Goal: Obtain resource: Download file/media

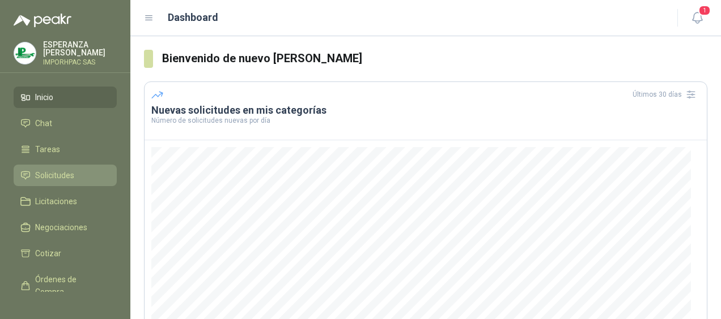
click at [54, 173] on span "Solicitudes" at bounding box center [54, 175] width 39 height 12
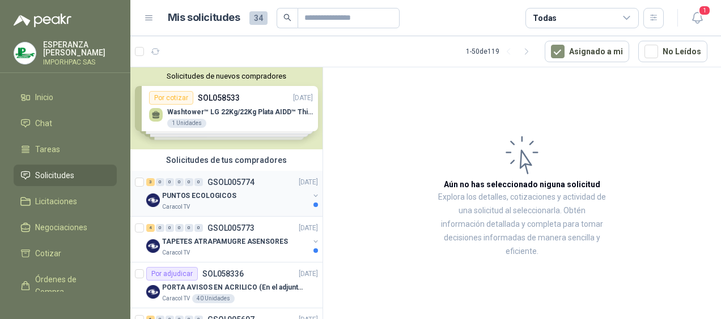
click at [173, 193] on p "PUNTOS ECOLOGICOS" at bounding box center [199, 196] width 74 height 11
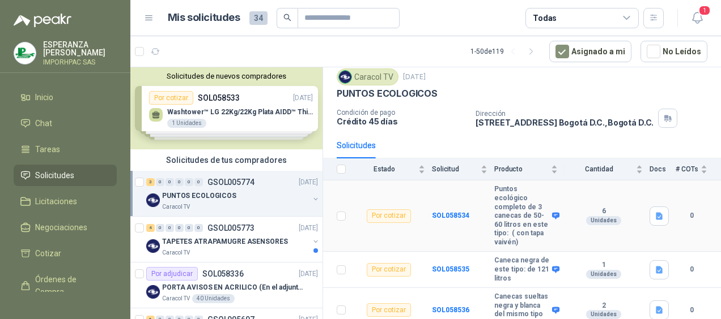
scroll to position [63, 0]
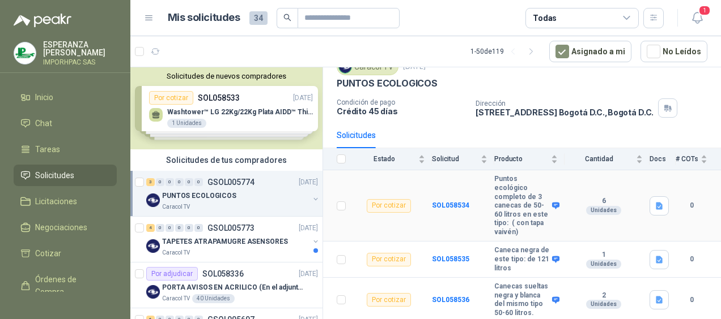
click at [382, 199] on div "Por cotizar" at bounding box center [389, 206] width 44 height 14
click at [457, 202] on b "SOL058534" at bounding box center [450, 206] width 37 height 8
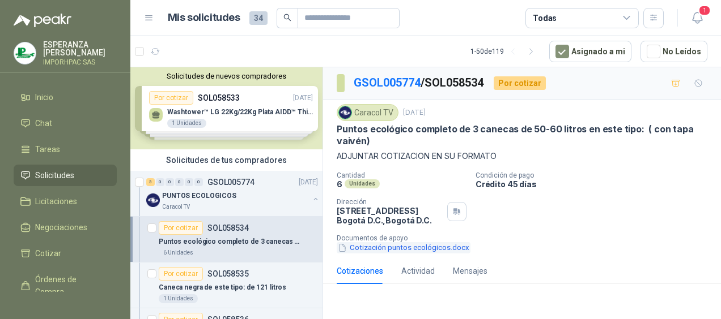
click at [340, 249] on icon "button" at bounding box center [343, 249] width 10 height 10
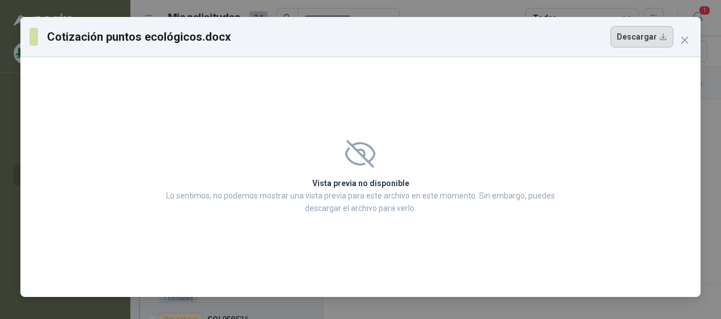
click at [640, 39] on button "Descargar" at bounding box center [641, 37] width 63 height 22
click at [562, 110] on div "Vista previa no disponible Lo sentimos, no podemos mostrar una vista previa par…" at bounding box center [360, 177] width 680 height 240
click at [688, 39] on icon "close" at bounding box center [684, 40] width 9 height 9
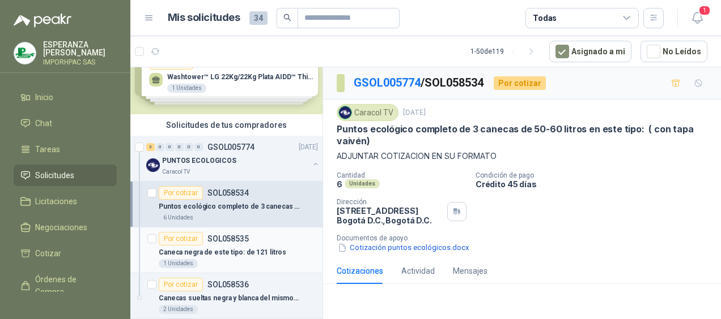
scroll to position [57, 0]
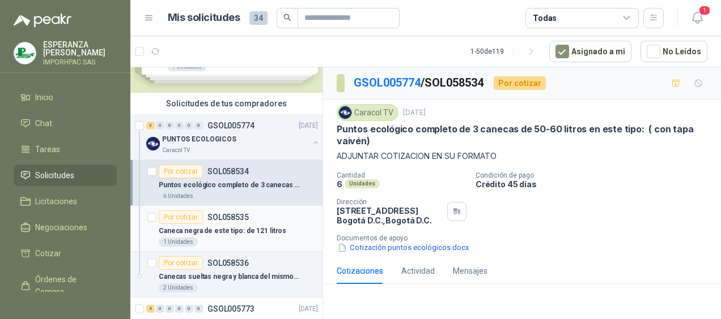
click at [174, 214] on div "Por cotizar" at bounding box center [181, 218] width 44 height 14
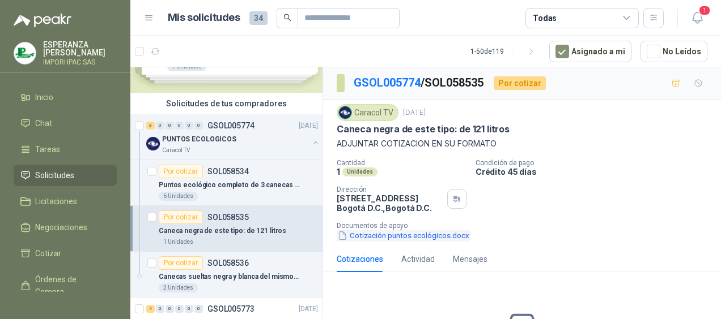
click at [343, 235] on icon "button" at bounding box center [343, 236] width 10 height 10
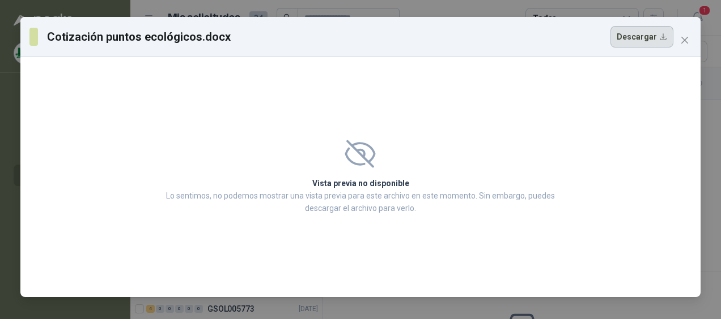
click at [640, 36] on button "Descargar" at bounding box center [641, 37] width 63 height 22
drag, startPoint x: 599, startPoint y: 131, endPoint x: 605, endPoint y: 110, distance: 21.7
click at [599, 130] on div "Vista previa no disponible Lo sentimos, no podemos mostrar una vista previa par…" at bounding box center [360, 177] width 680 height 240
drag, startPoint x: 684, startPoint y: 40, endPoint x: 593, endPoint y: 97, distance: 107.5
click at [684, 40] on icon "close" at bounding box center [684, 40] width 7 height 7
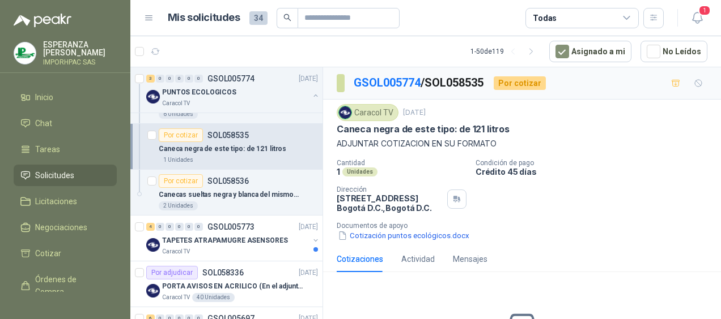
scroll to position [170, 0]
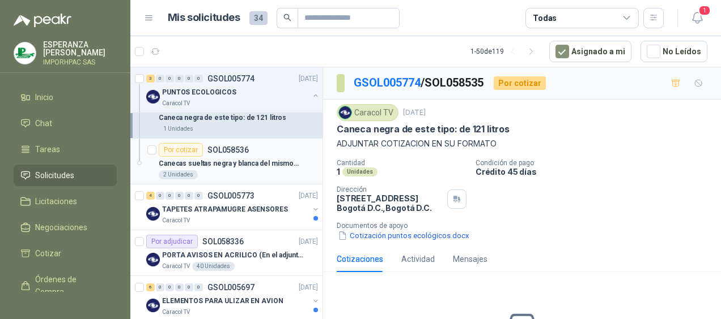
click at [178, 147] on div "Por cotizar" at bounding box center [181, 150] width 44 height 14
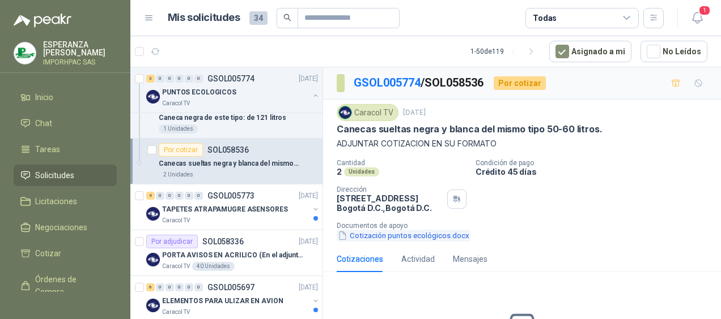
click at [340, 235] on icon "button" at bounding box center [343, 236] width 10 height 10
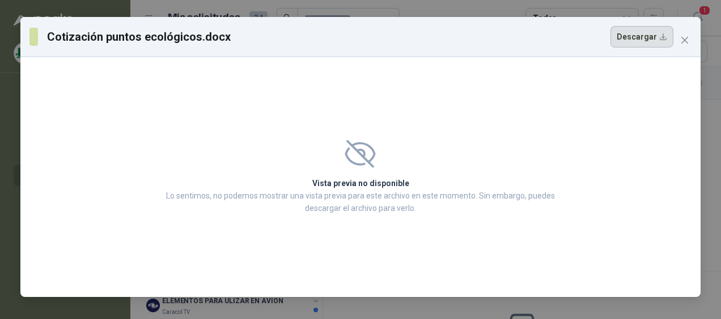
click at [646, 34] on button "Descargar" at bounding box center [641, 37] width 63 height 22
click at [642, 147] on div "Vista previa no disponible Lo sentimos, no podemos mostrar una vista previa par…" at bounding box center [360, 177] width 680 height 240
click at [684, 38] on icon "close" at bounding box center [684, 40] width 9 height 9
